Goal: Information Seeking & Learning: Compare options

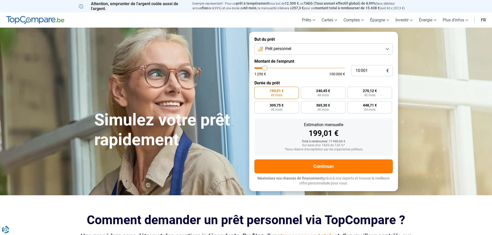
type input "11 000"
type input "11000"
type input "12 000"
type input "12000"
type input "12 500"
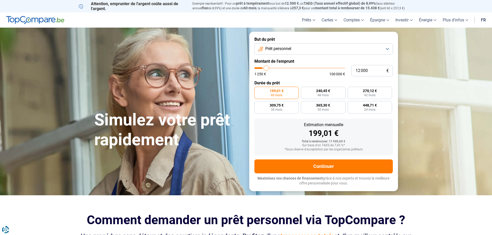
type input "12500"
type input "13 000"
type input "13000"
type input "14 000"
type input "14000"
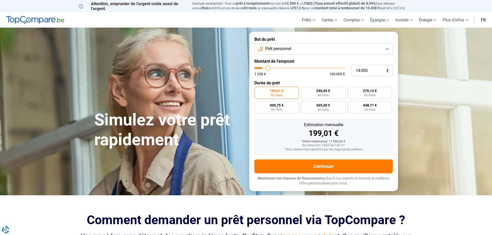
type input "14 750"
type input "14750"
type input "16 000"
type input "16000"
type input "17 500"
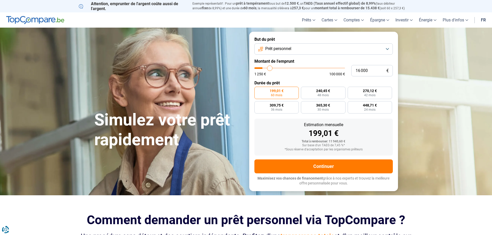
type input "17500"
type input "18 000"
type input "18000"
type input "19 000"
type input "19000"
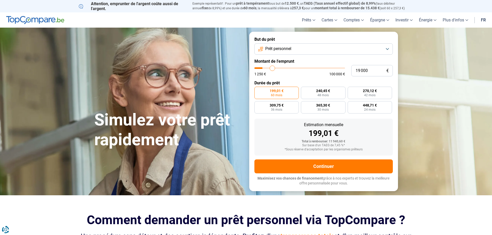
type input "19 250"
type input "19250"
type input "20 500"
type input "20500"
type input "21 500"
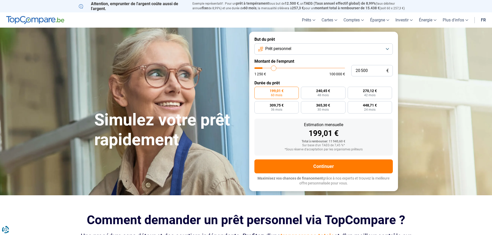
type input "21500"
type input "23 000"
type input "23000"
type input "23 250"
type input "23250"
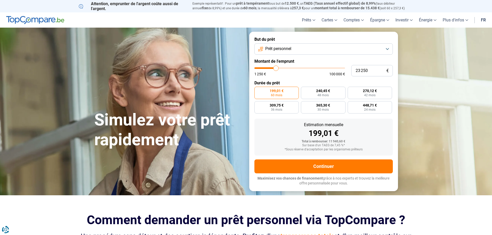
type input "23 750"
type input "23750"
type input "24 250"
type input "24250"
type input "24 750"
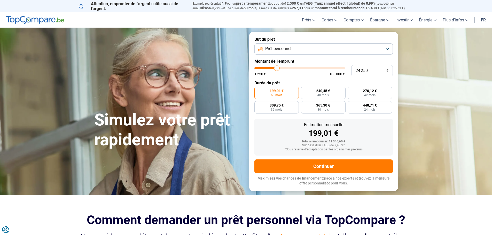
type input "24750"
type input "25 000"
type input "25000"
type input "25 750"
type input "25750"
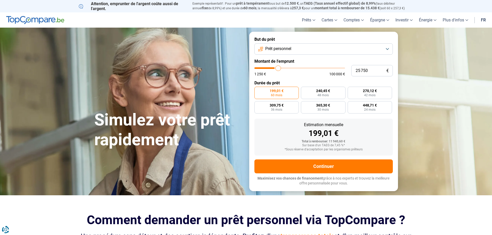
type input "26 000"
type input "26000"
type input "26 500"
type input "26500"
type input "26 750"
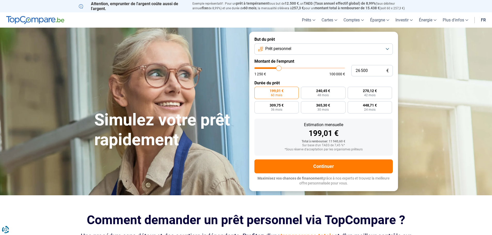
type input "26750"
type input "27 250"
type input "27250"
type input "27 500"
type input "27500"
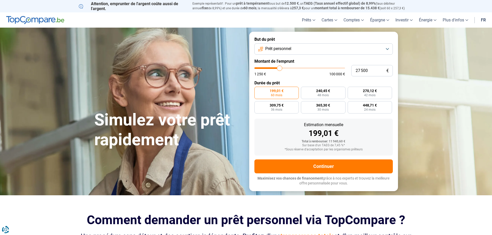
type input "27 750"
type input "27750"
type input "28 000"
type input "28000"
type input "27 750"
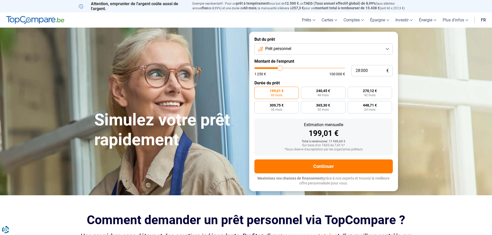
type input "27750"
type input "27 500"
type input "27500"
type input "26 750"
type input "26750"
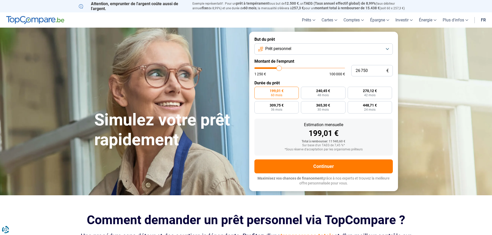
type input "26 250"
type input "26250"
type input "26 000"
type input "26000"
type input "25 750"
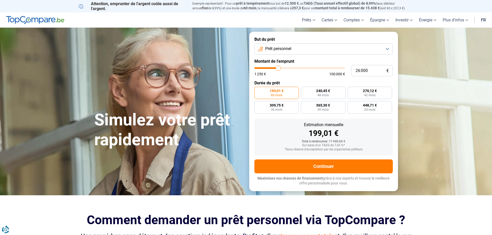
type input "25750"
type input "25 250"
type input "25250"
type input "25 000"
type input "25000"
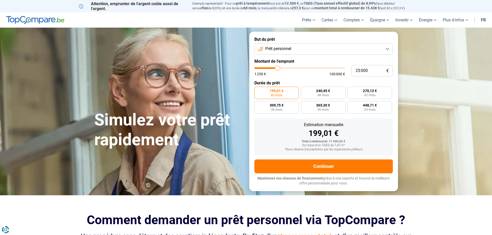
type input "24 500"
type input "24500"
type input "24 250"
type input "24250"
type input "23 750"
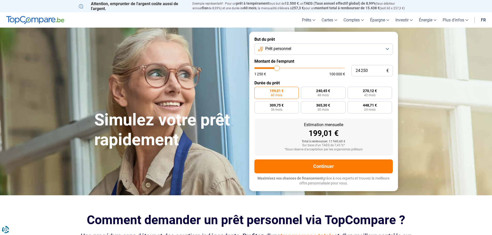
type input "23750"
type input "23 500"
type input "23500"
type input "23 250"
type input "23250"
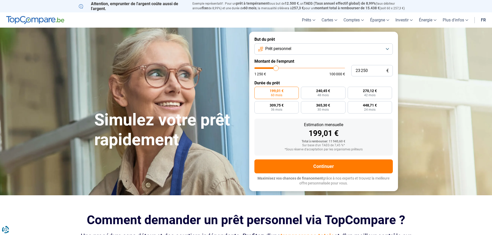
type input "23 000"
type input "23000"
type input "22 750"
type input "22750"
type input "22 250"
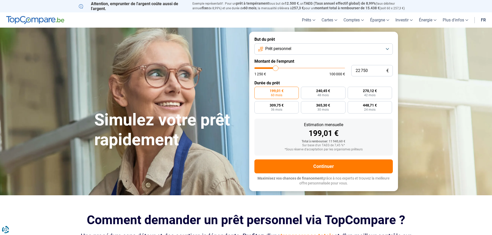
type input "22250"
type input "22 000"
type input "22000"
type input "21 750"
type input "21750"
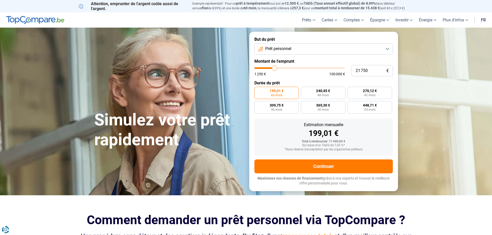
type input "21 500"
type input "21500"
type input "21 250"
type input "21250"
type input "20 750"
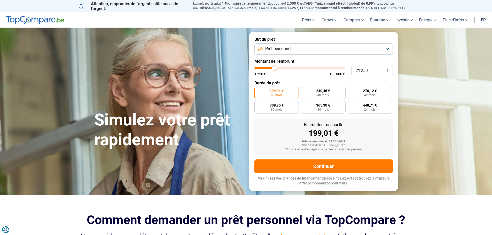
type input "20750"
type input "20 500"
type input "20500"
type input "20 250"
type input "20250"
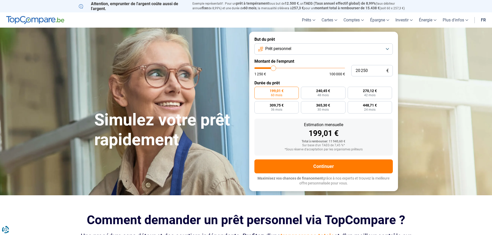
type input "19 750"
type input "19750"
type input "19 250"
type input "19250"
type input "19 000"
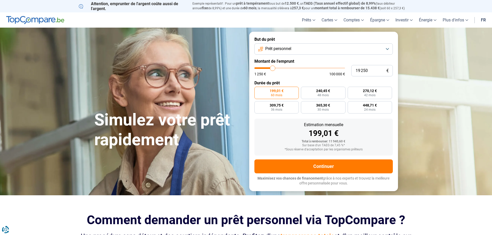
type input "19000"
type input "18 500"
type input "18500"
type input "18 000"
type input "18000"
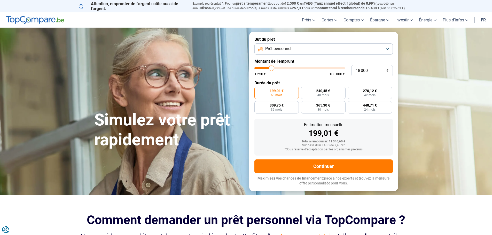
type input "17 750"
type input "17750"
type input "18 000"
drag, startPoint x: 265, startPoint y: 70, endPoint x: 272, endPoint y: 73, distance: 7.2
type input "18000"
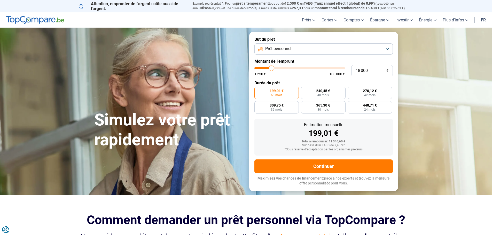
click at [272, 69] on input "range" at bounding box center [300, 68] width 91 height 2
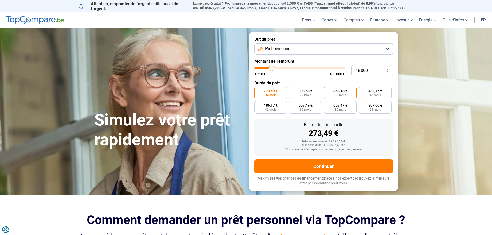
click at [343, 91] on span "358,18 €" at bounding box center [341, 91] width 14 height 4
click at [327, 90] on input "358,18 € 60 mois" at bounding box center [325, 88] width 3 height 3
radio input "true"
type input "19 250"
type input "19250"
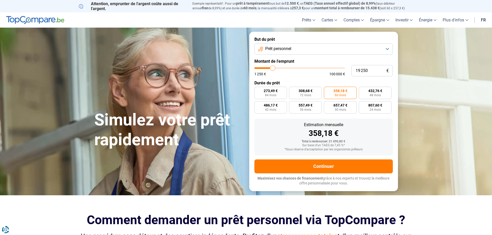
type input "19 750"
type input "19750"
type input "20 000"
type input "20000"
type input "20 250"
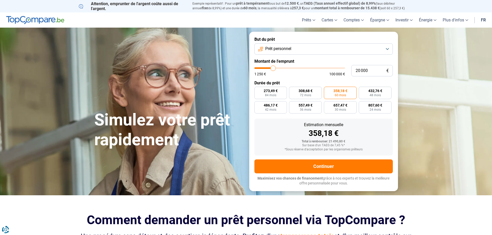
type input "20250"
type input "20 500"
type input "20500"
type input "20 750"
type input "20750"
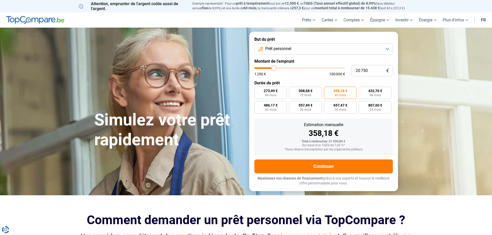
type input "21 250"
type input "21250"
type input "21 500"
type input "21500"
type input "21 750"
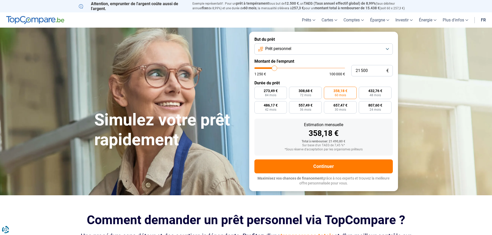
type input "21750"
type input "22 000"
type input "22000"
type input "22 250"
type input "22250"
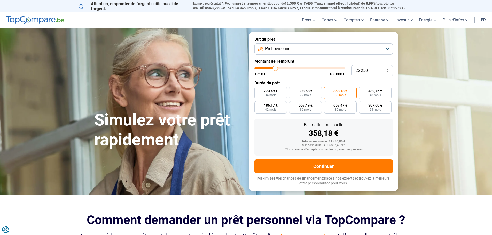
type input "22 750"
type input "22750"
type input "23 250"
type input "23250"
type input "23 500"
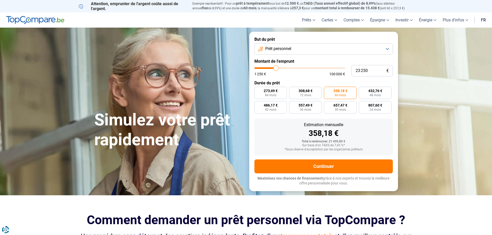
type input "23500"
type input "24 250"
type input "24250"
type input "24 500"
type input "24500"
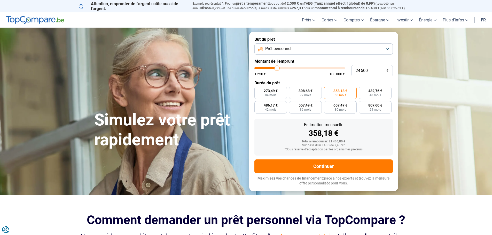
type input "25 000"
drag, startPoint x: 273, startPoint y: 69, endPoint x: 278, endPoint y: 68, distance: 4.5
type input "25000"
click at [278, 68] on input "range" at bounding box center [300, 68] width 91 height 2
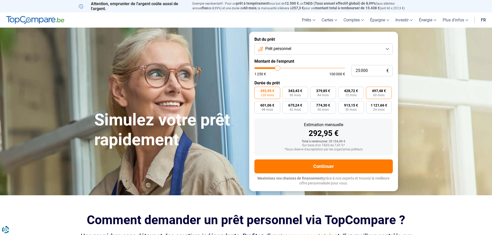
click at [379, 92] on span "497,48 €" at bounding box center [379, 91] width 14 height 4
click at [370, 90] on input "497,48 € 60 mois" at bounding box center [367, 88] width 3 height 3
radio input "true"
